Goal: Find specific page/section: Find specific page/section

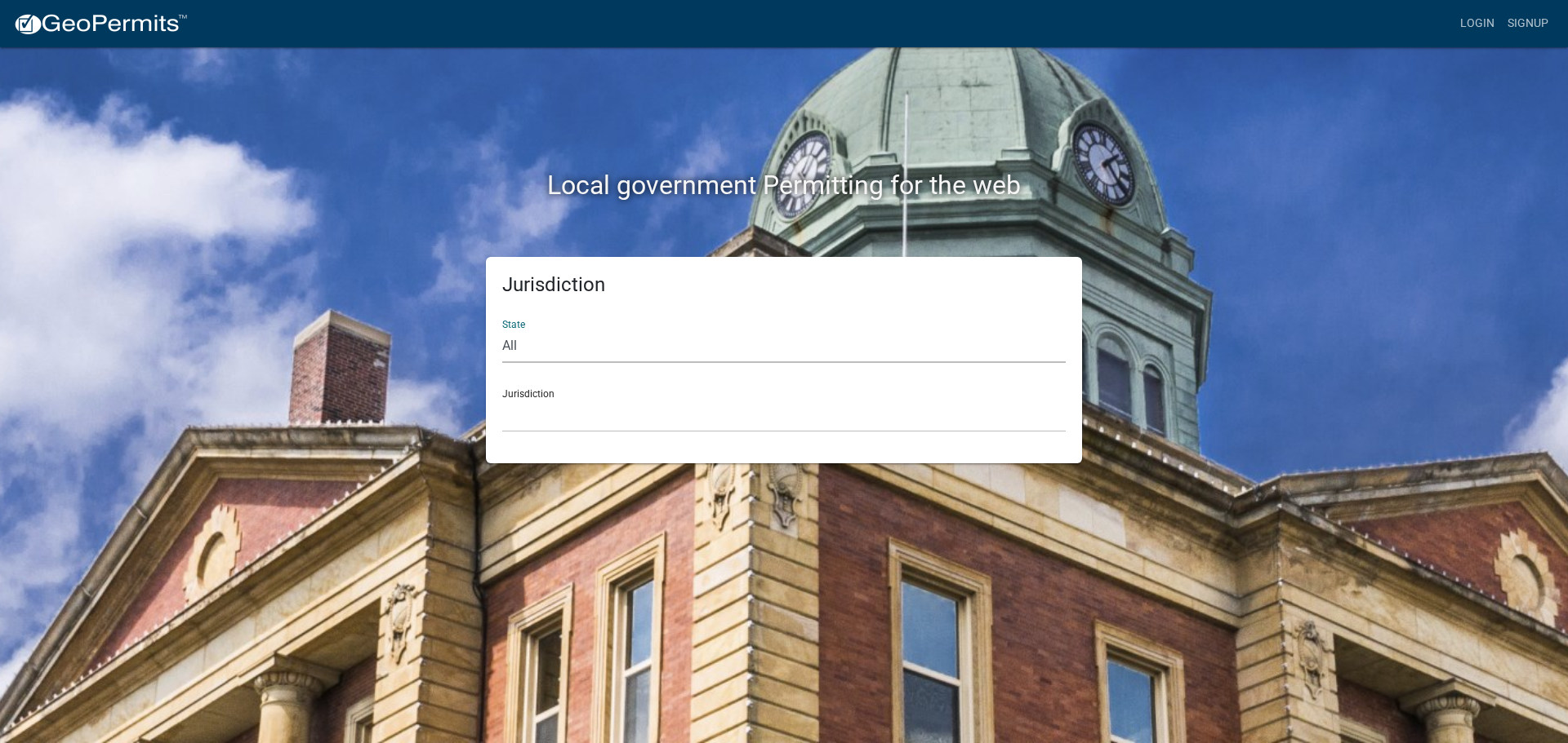
click at [531, 346] on select "All [US_STATE] [US_STATE] [US_STATE] [US_STATE] [US_STATE] [US_STATE] [US_STATE…" at bounding box center [783, 347] width 564 height 33
click at [502, 330] on select "All [US_STATE] [US_STATE] [US_STATE] [US_STATE] [US_STATE] [US_STATE] [US_STATE…" at bounding box center [783, 347] width 564 height 33
click at [636, 408] on select "[GEOGRAPHIC_DATA], [US_STATE][PERSON_NAME][GEOGRAPHIC_DATA], [US_STATE][PERSON_…" at bounding box center [783, 416] width 564 height 33
click at [592, 342] on select "All [US_STATE] [US_STATE] [US_STATE] [US_STATE] [US_STATE] [US_STATE] [US_STATE…" at bounding box center [783, 347] width 564 height 33
select select "[US_STATE]"
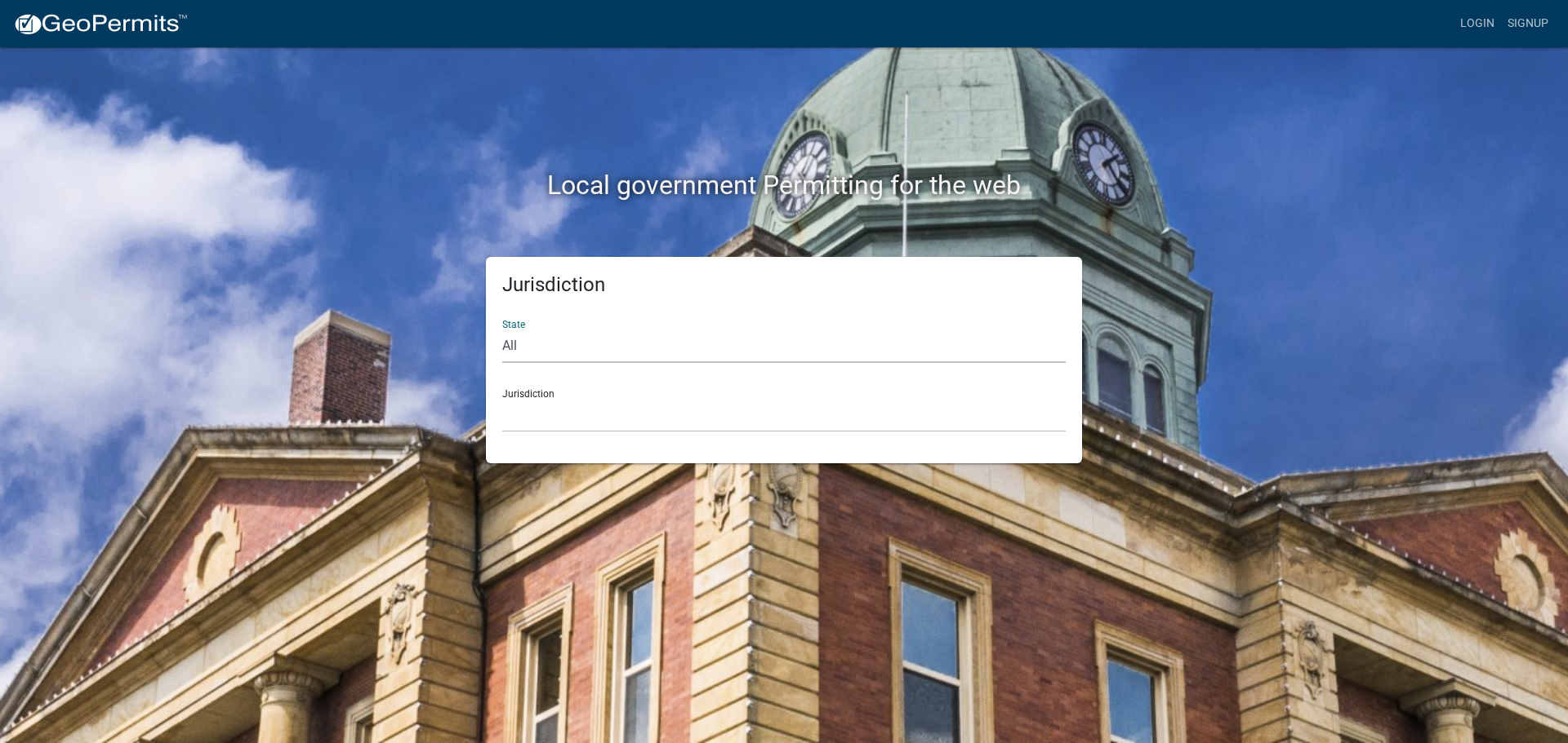
click at [502, 330] on select "All [US_STATE] [US_STATE] [US_STATE] [US_STATE] [US_STATE] [US_STATE] [US_STATE…" at bounding box center [783, 347] width 564 height 33
click at [560, 423] on select "City of [GEOGRAPHIC_DATA], [US_STATE] City of [GEOGRAPHIC_DATA], [US_STATE] Cit…" at bounding box center [783, 416] width 564 height 33
